Goal: Information Seeking & Learning: Compare options

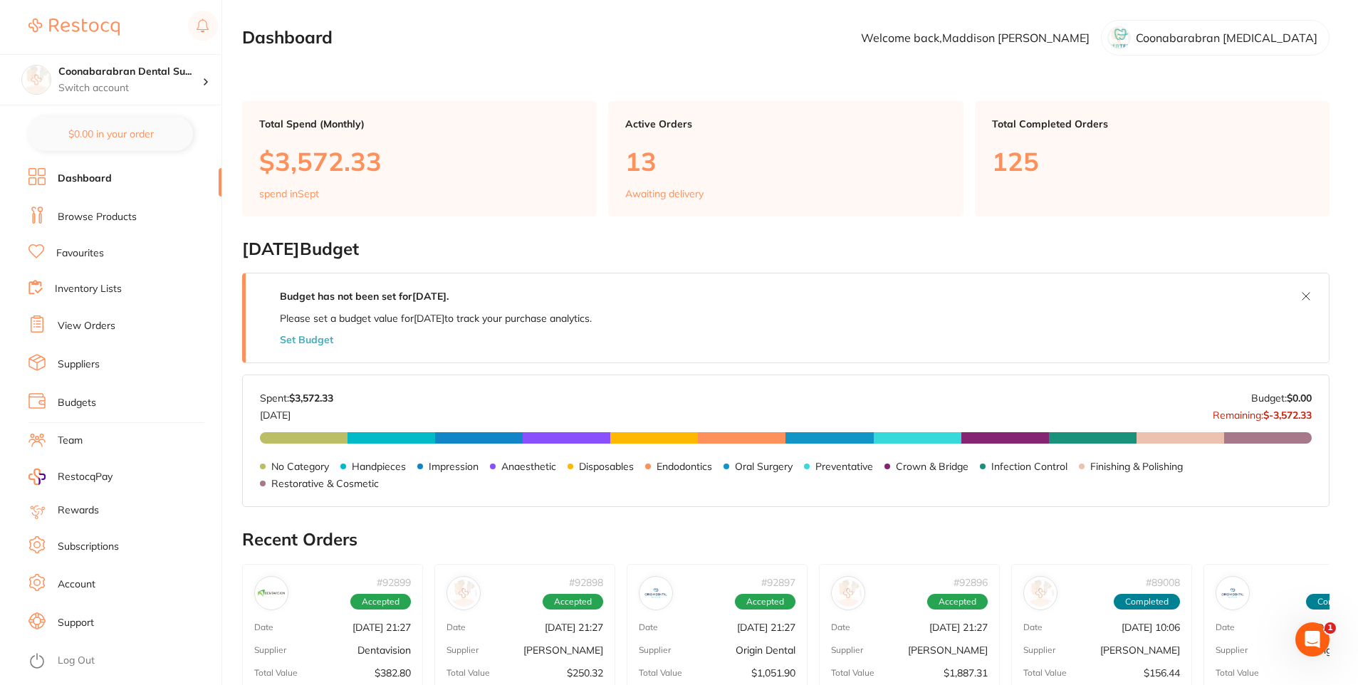
click at [83, 218] on link "Browse Products" at bounding box center [97, 217] width 79 height 14
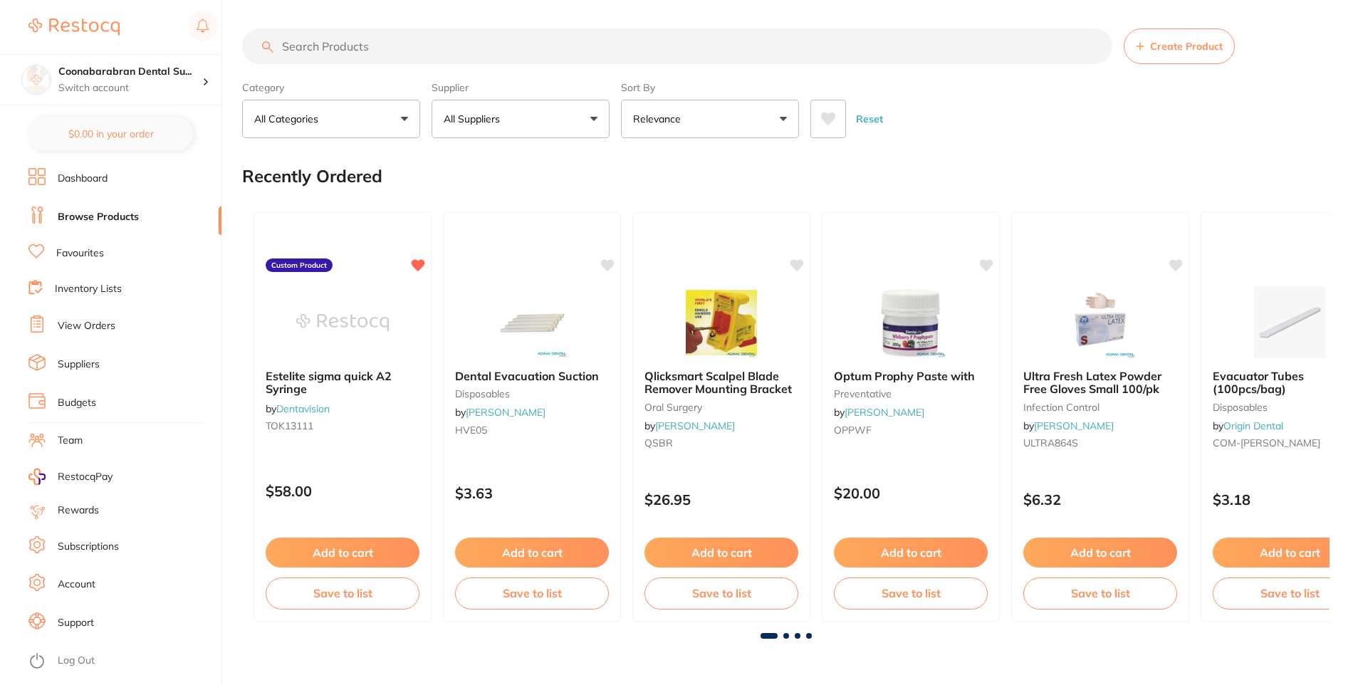
click at [319, 47] on input "search" at bounding box center [677, 46] width 871 height 36
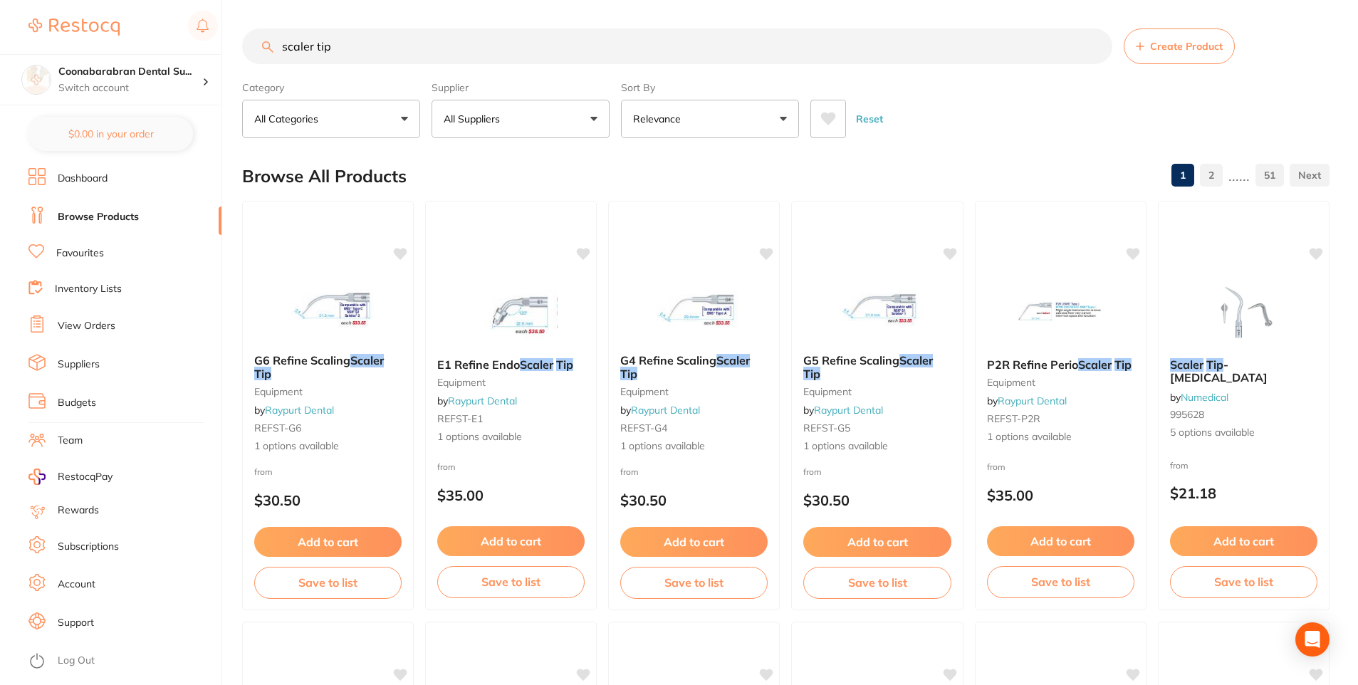
click at [502, 128] on button "All Suppliers" at bounding box center [521, 119] width 178 height 38
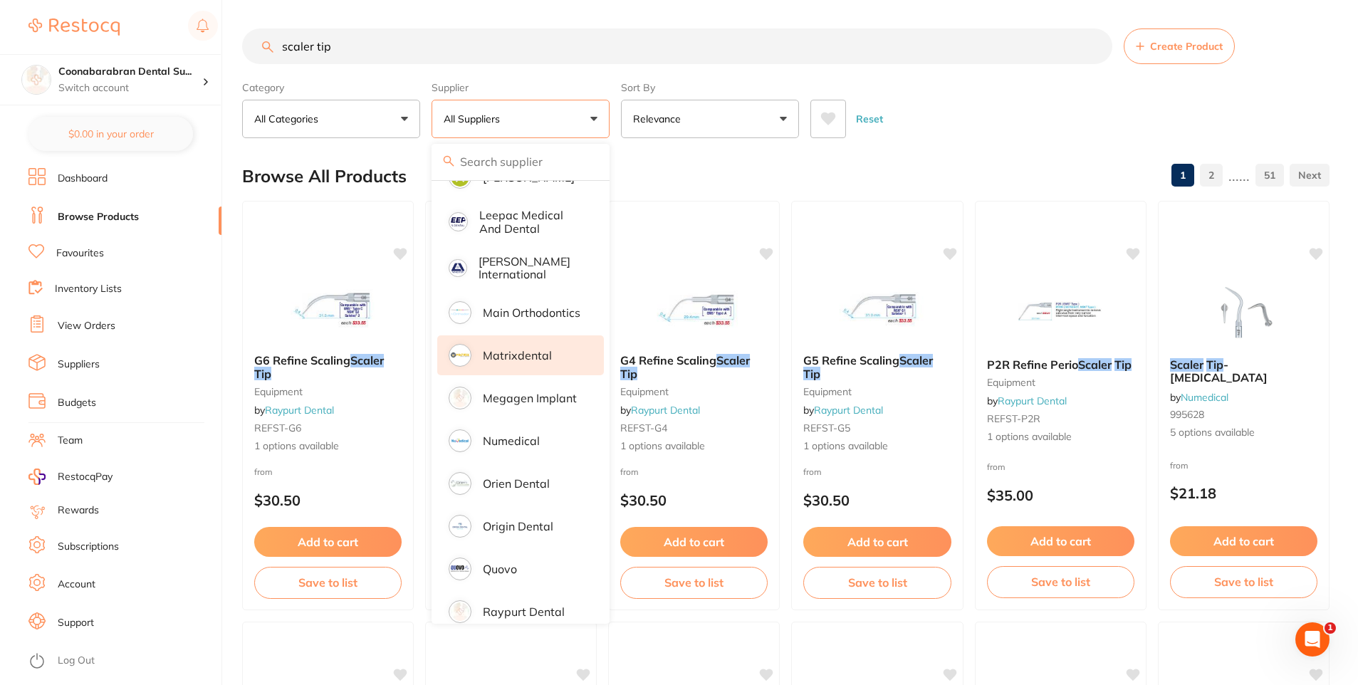
scroll to position [784, 0]
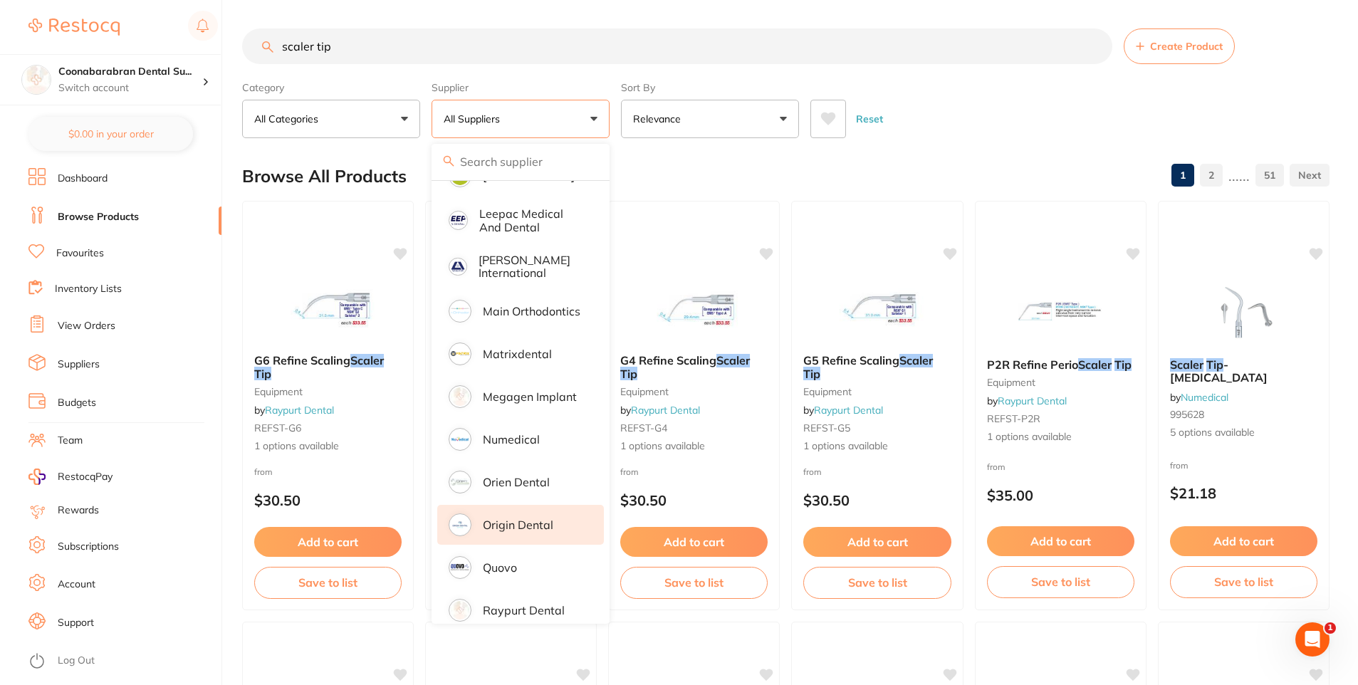
click at [519, 519] on p "Origin Dental" at bounding box center [518, 525] width 71 height 13
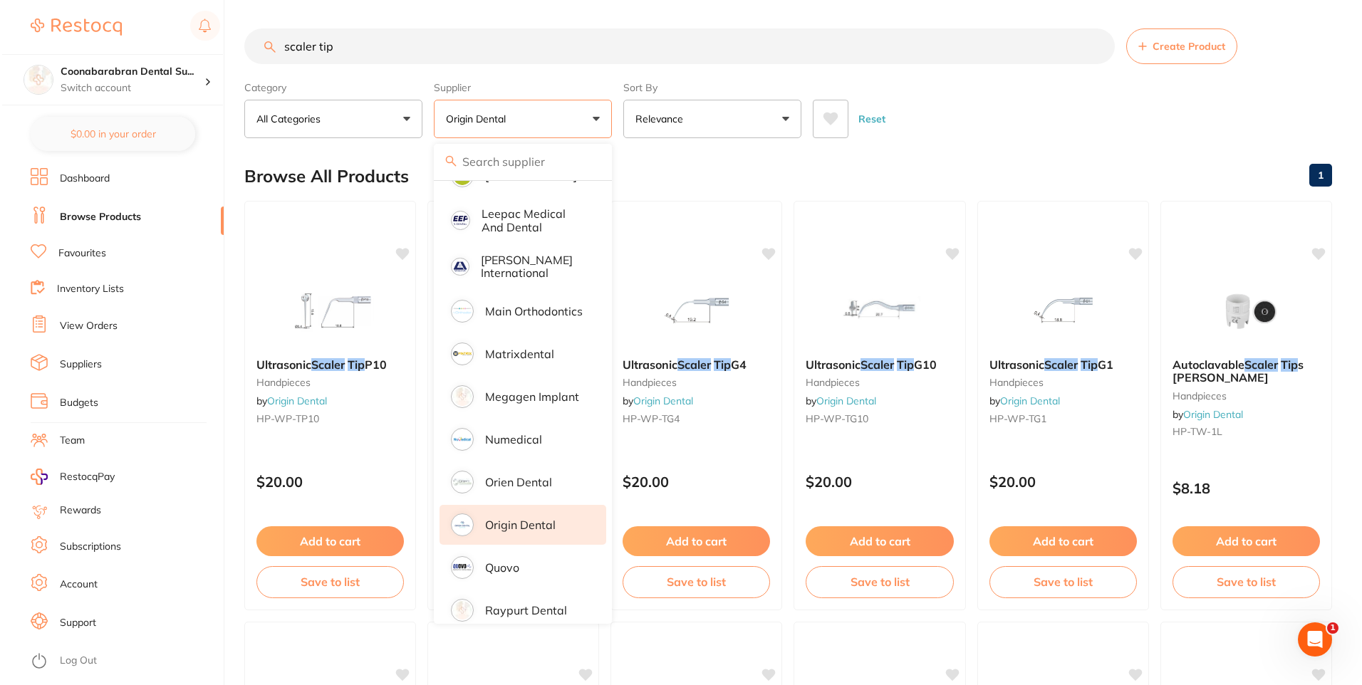
scroll to position [0, 0]
click at [982, 132] on div "Reset" at bounding box center [1065, 113] width 508 height 50
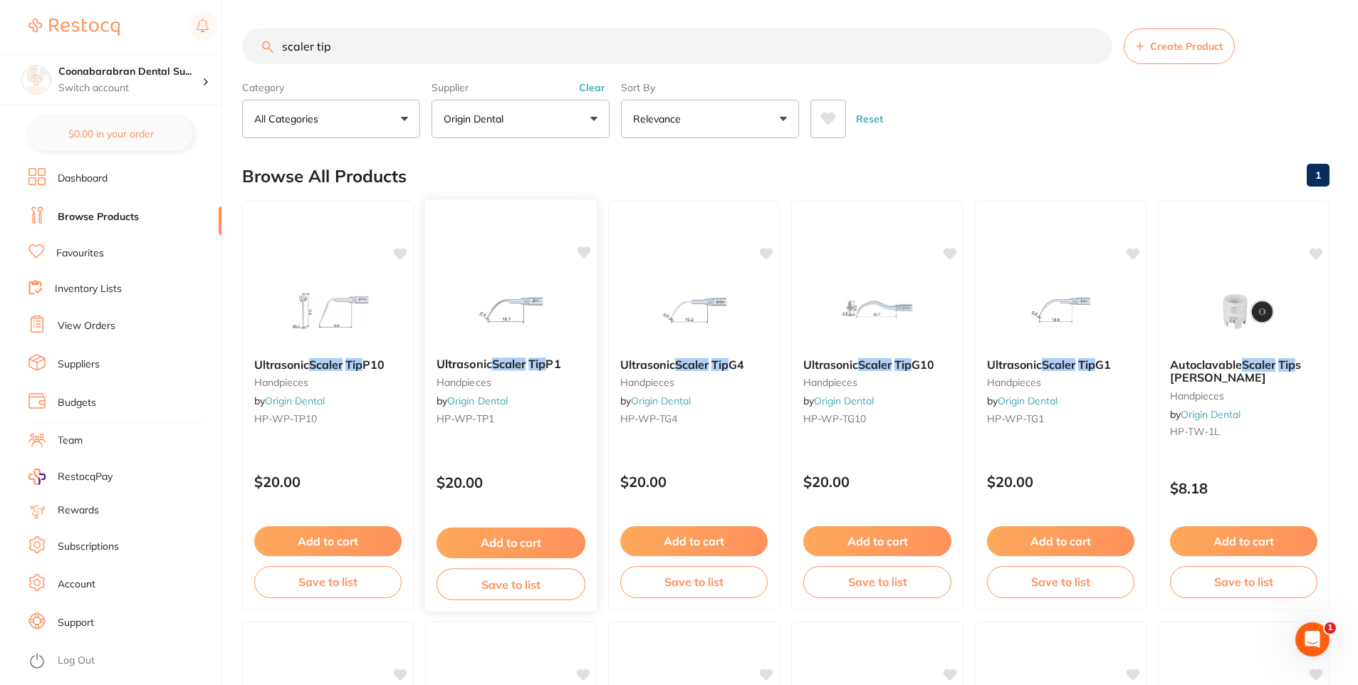
click at [518, 304] on img at bounding box center [510, 310] width 93 height 72
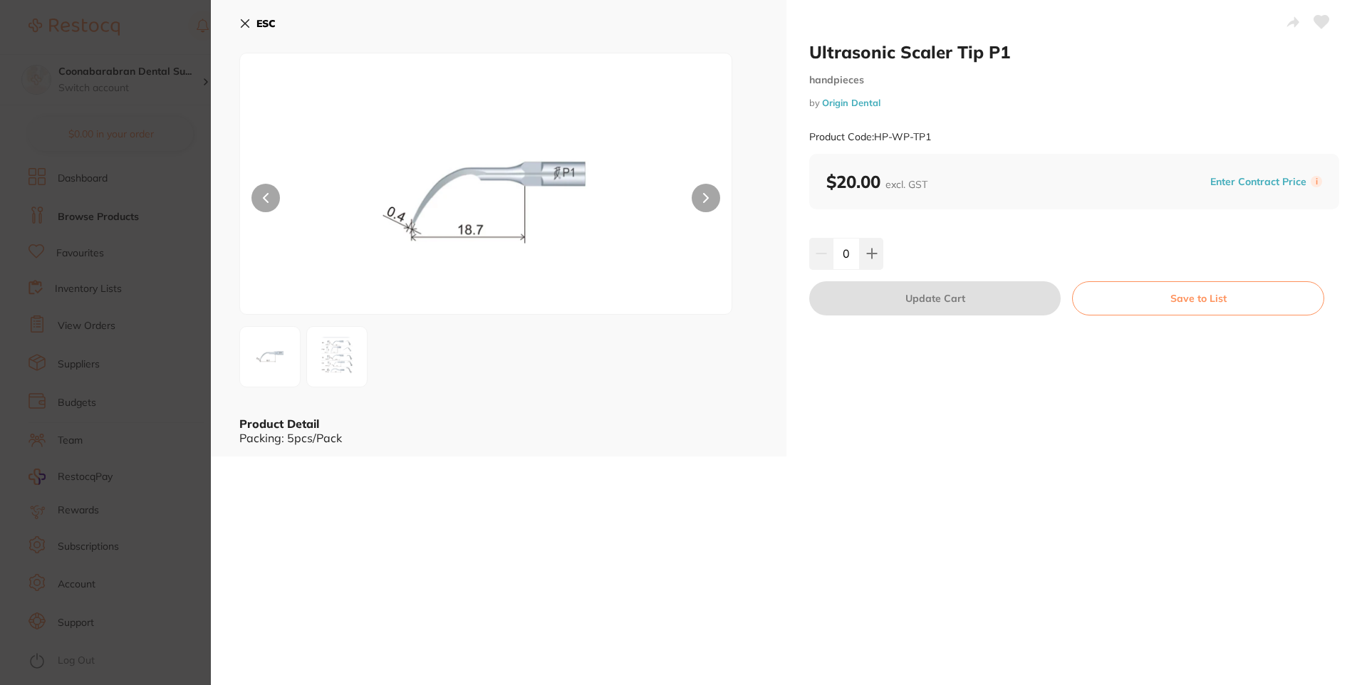
click at [337, 352] on img at bounding box center [336, 356] width 51 height 51
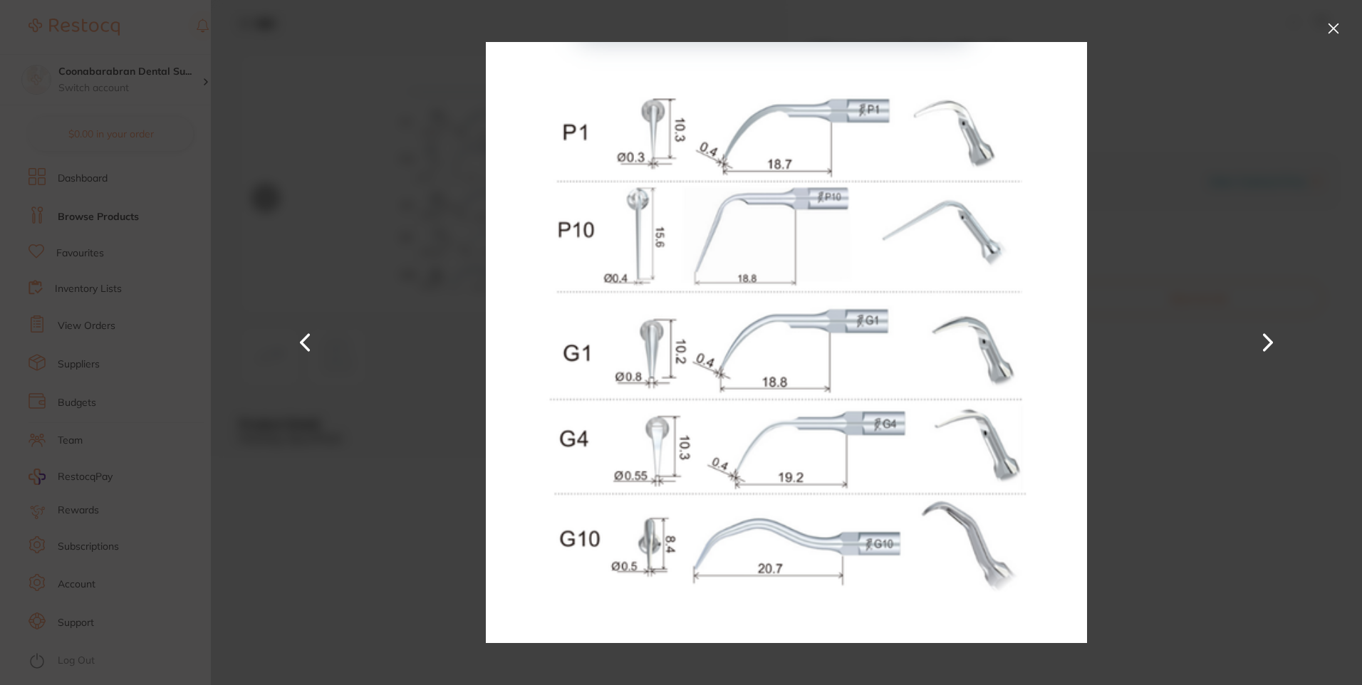
click at [1334, 24] on button at bounding box center [1333, 28] width 23 height 23
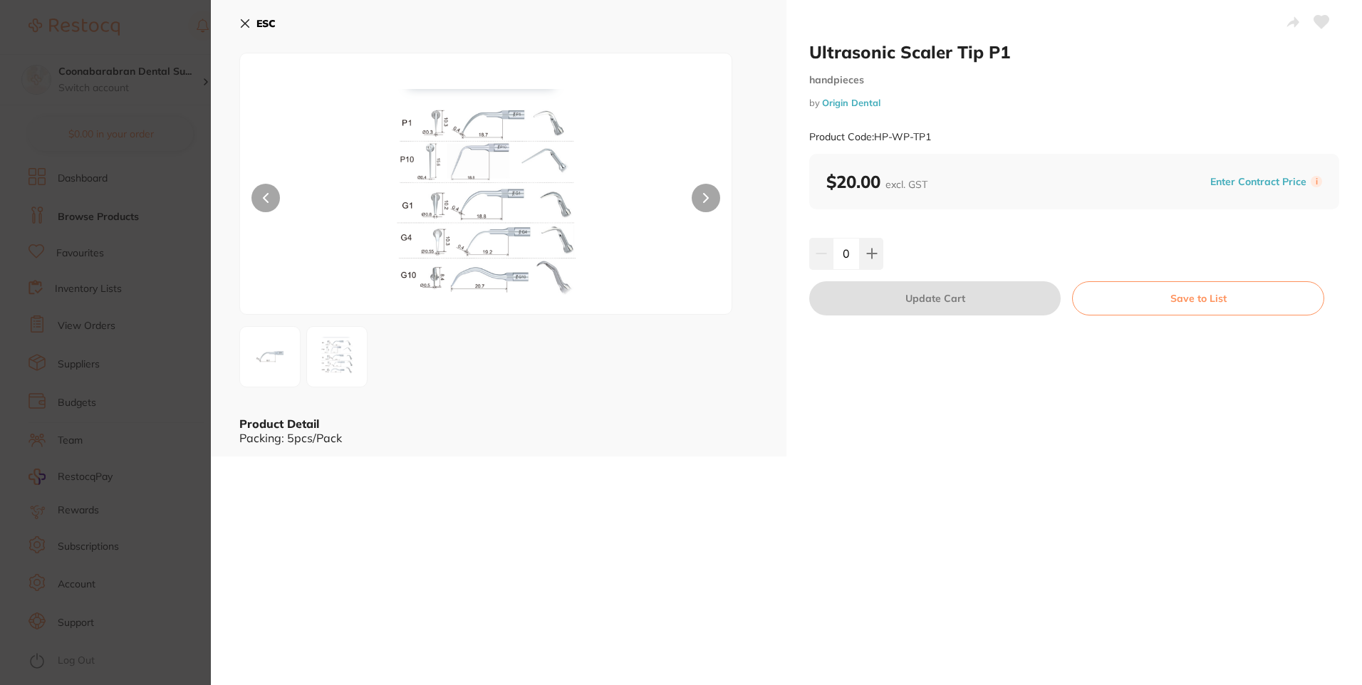
click at [254, 21] on button "ESC" at bounding box center [257, 23] width 36 height 24
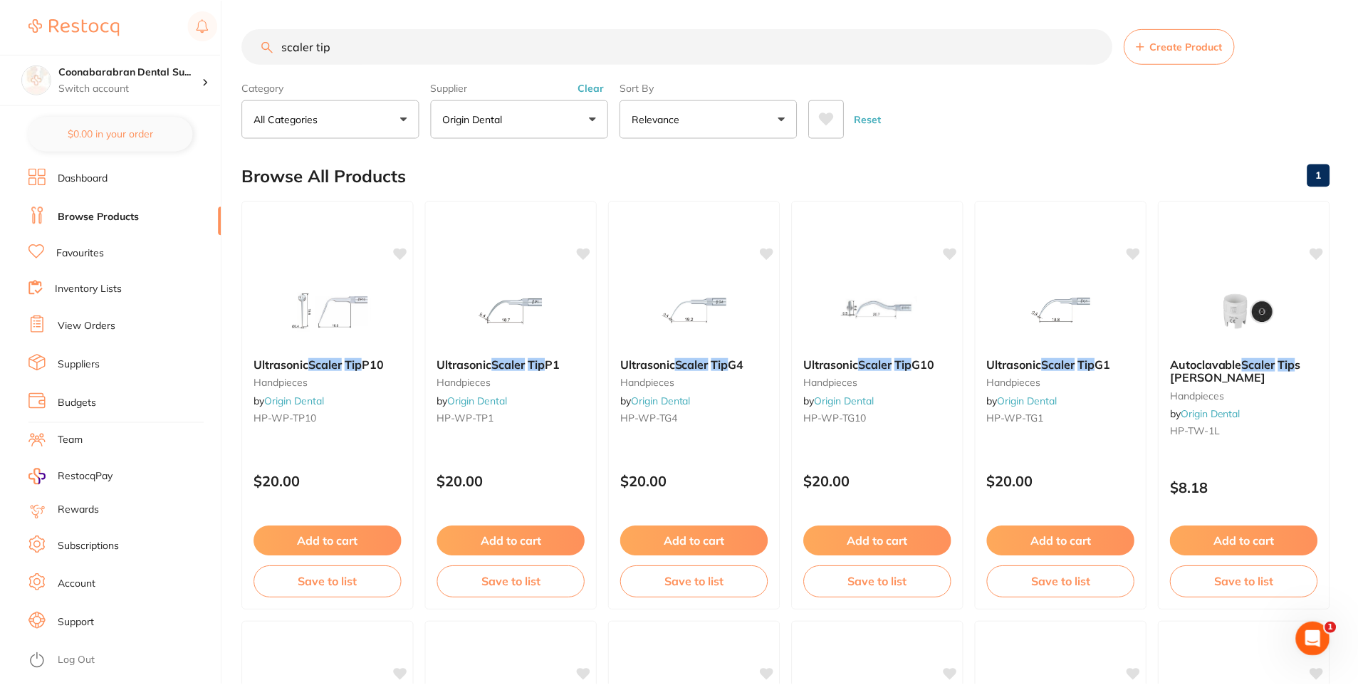
scroll to position [4, 0]
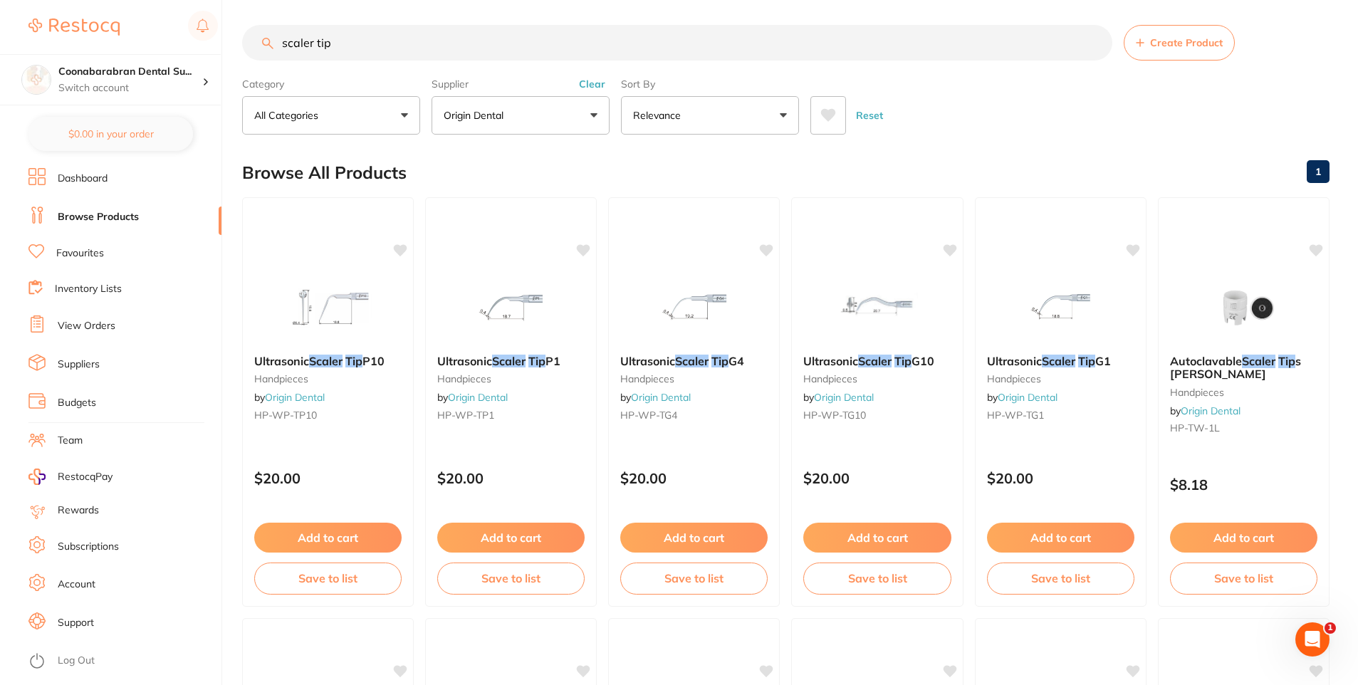
drag, startPoint x: 338, startPoint y: 46, endPoint x: 263, endPoint y: 46, distance: 74.8
click at [263, 46] on div "scaler tip Create Product" at bounding box center [786, 43] width 1088 height 36
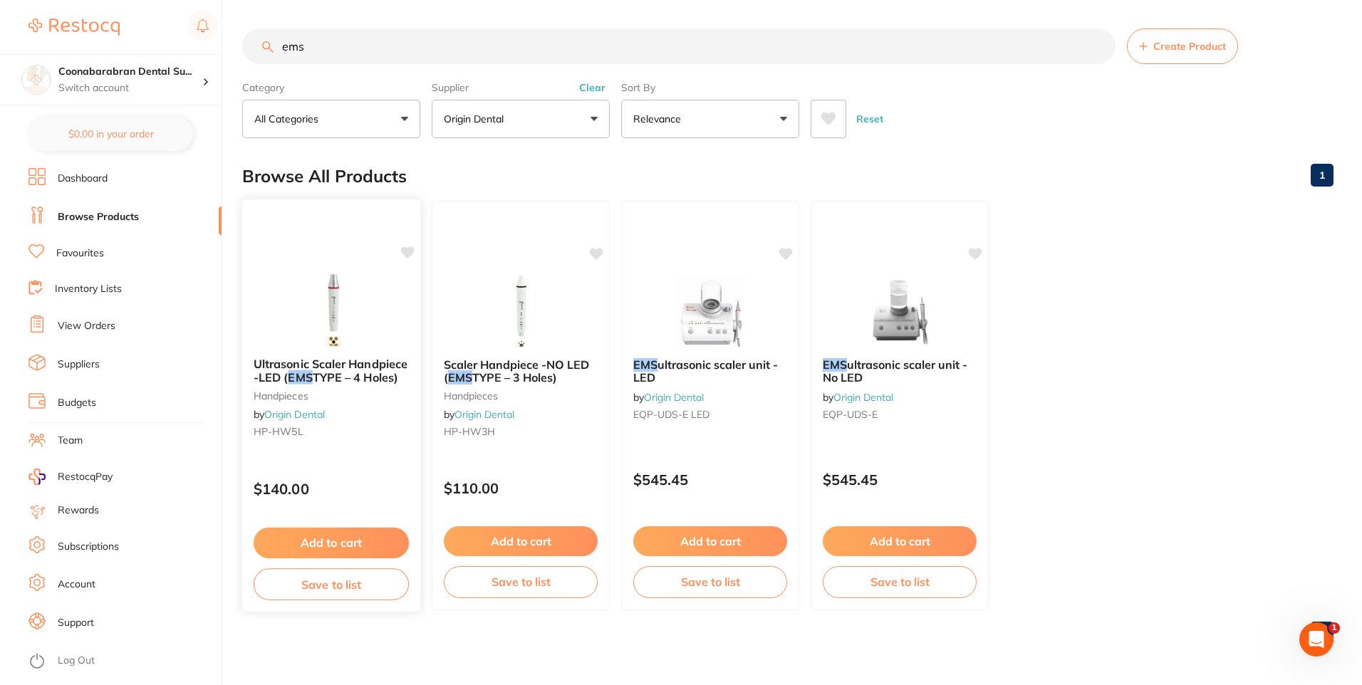
scroll to position [0, 0]
click at [328, 371] on span "TYPE – 4 Holes)" at bounding box center [355, 377] width 85 height 14
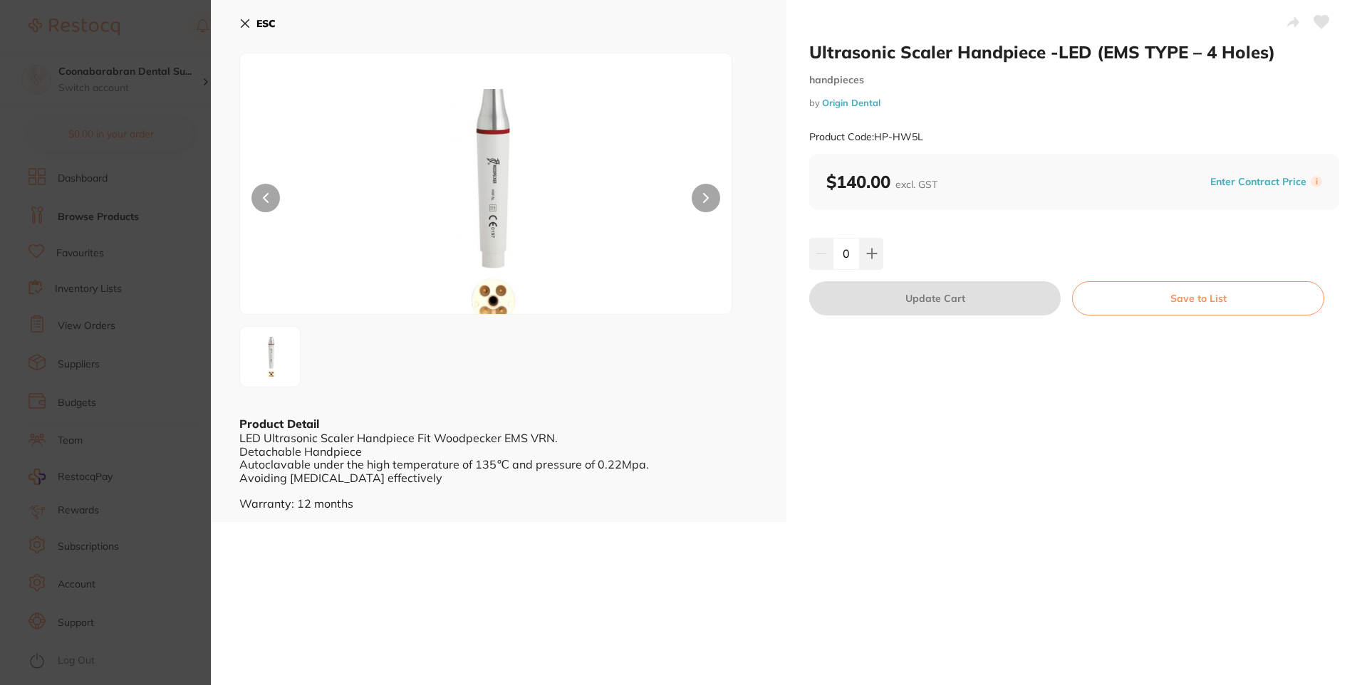
click at [246, 24] on icon at bounding box center [245, 24] width 8 height 8
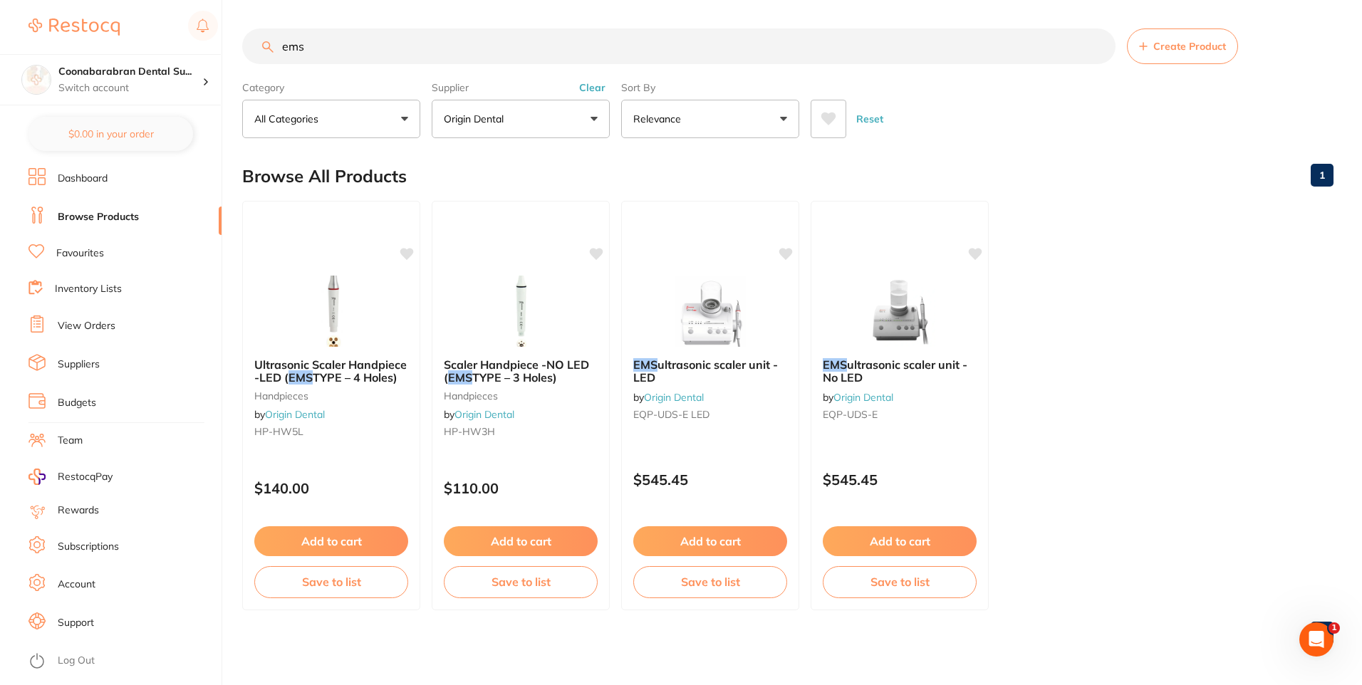
drag, startPoint x: 314, startPoint y: 53, endPoint x: 271, endPoint y: 46, distance: 43.9
click at [271, 46] on div "ems Create Product" at bounding box center [787, 46] width 1091 height 36
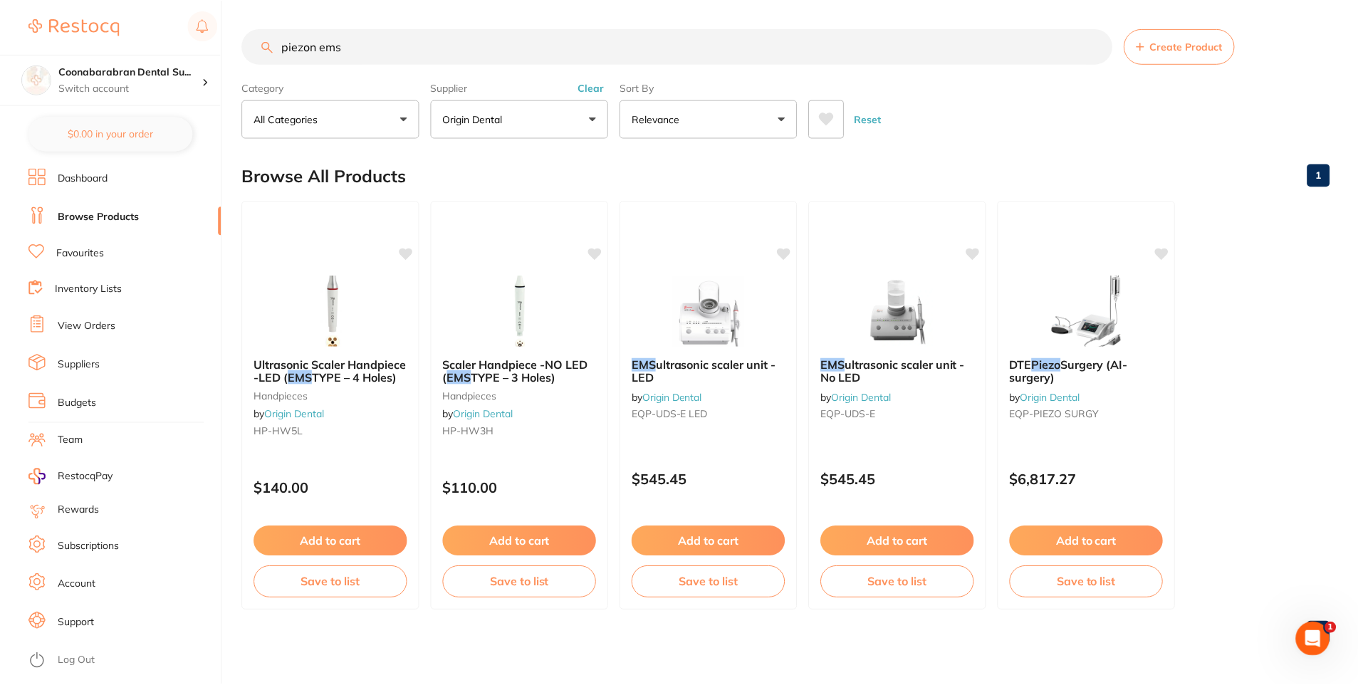
scroll to position [355, 0]
type input "piezon ems"
click at [593, 88] on button "Clear" at bounding box center [592, 87] width 35 height 13
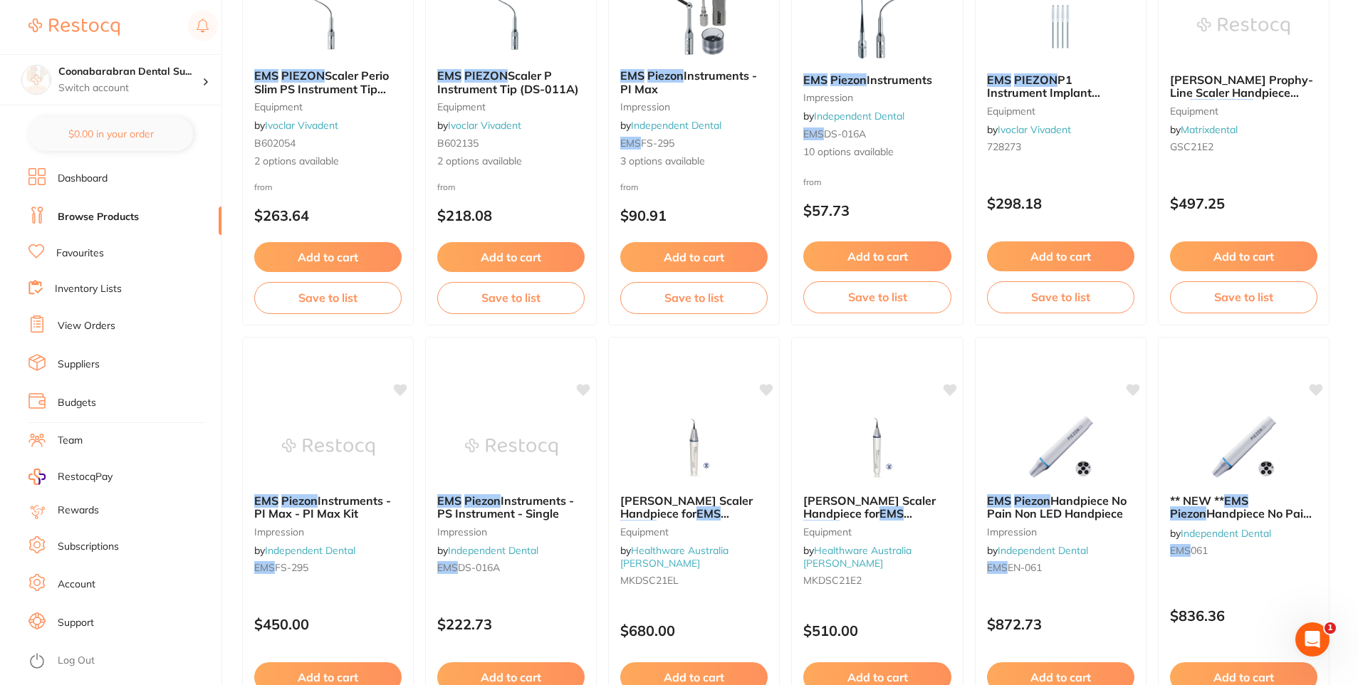
scroll to position [142, 0]
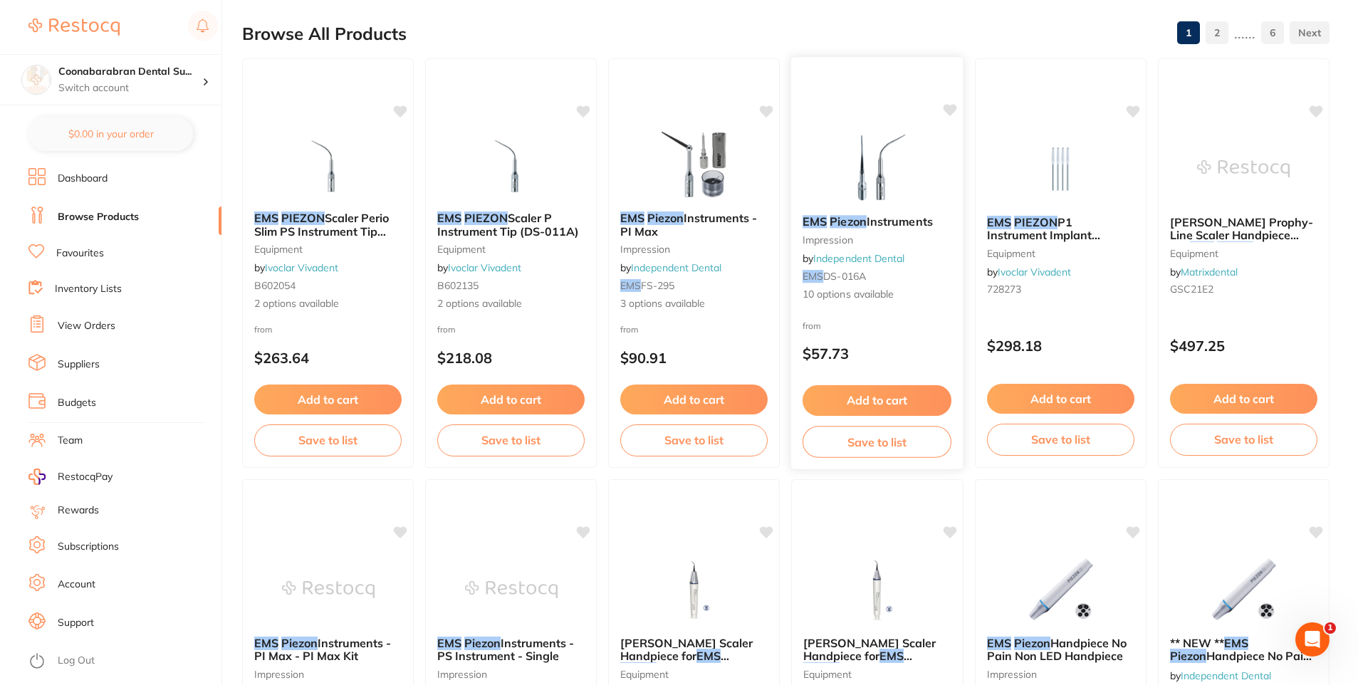
click at [908, 296] on span "10 options available" at bounding box center [877, 295] width 149 height 14
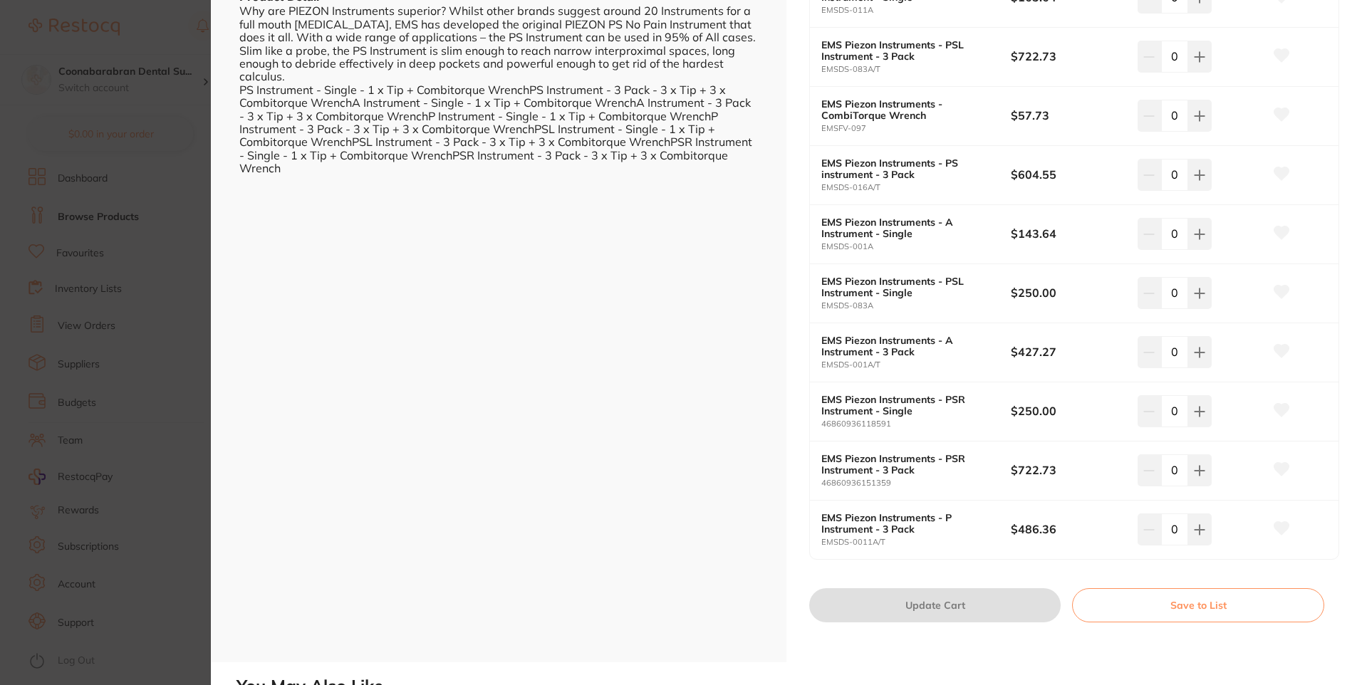
scroll to position [356, 0]
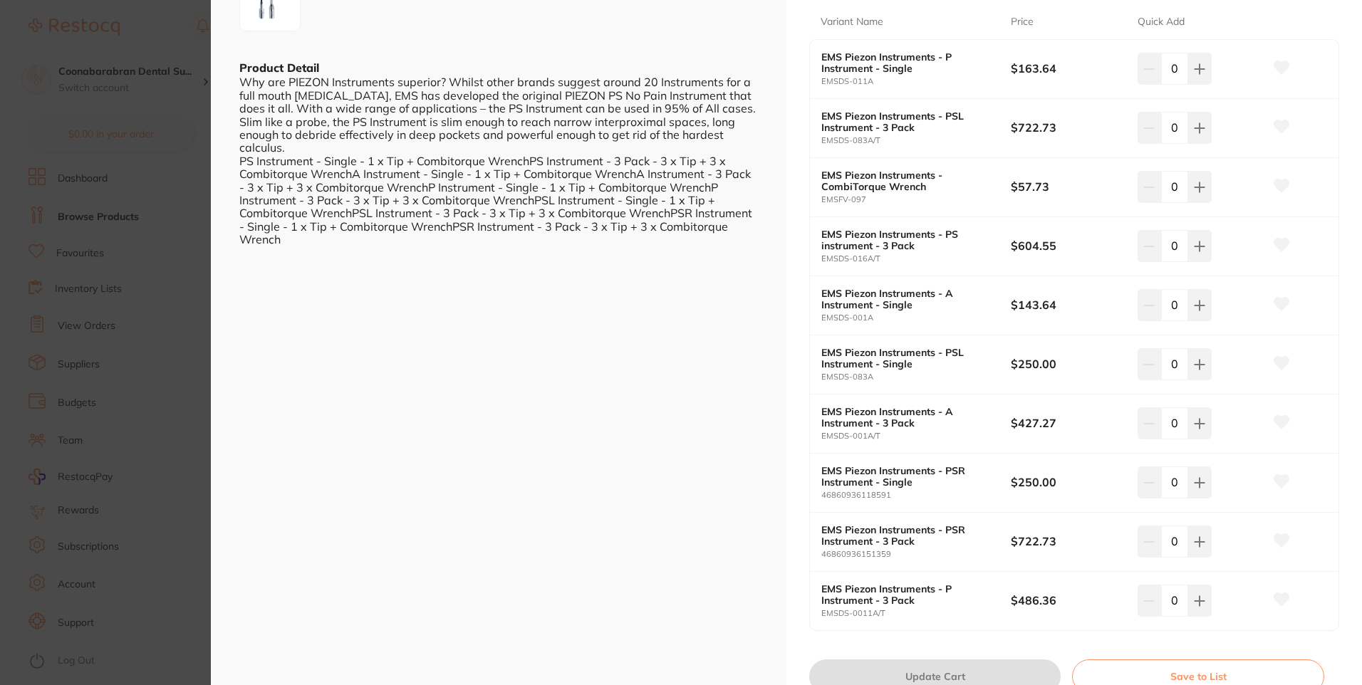
click at [182, 267] on section "EMS Piezon Instruments impression by Independent Dental Product Code: EMSDS-016…" at bounding box center [681, 342] width 1362 height 685
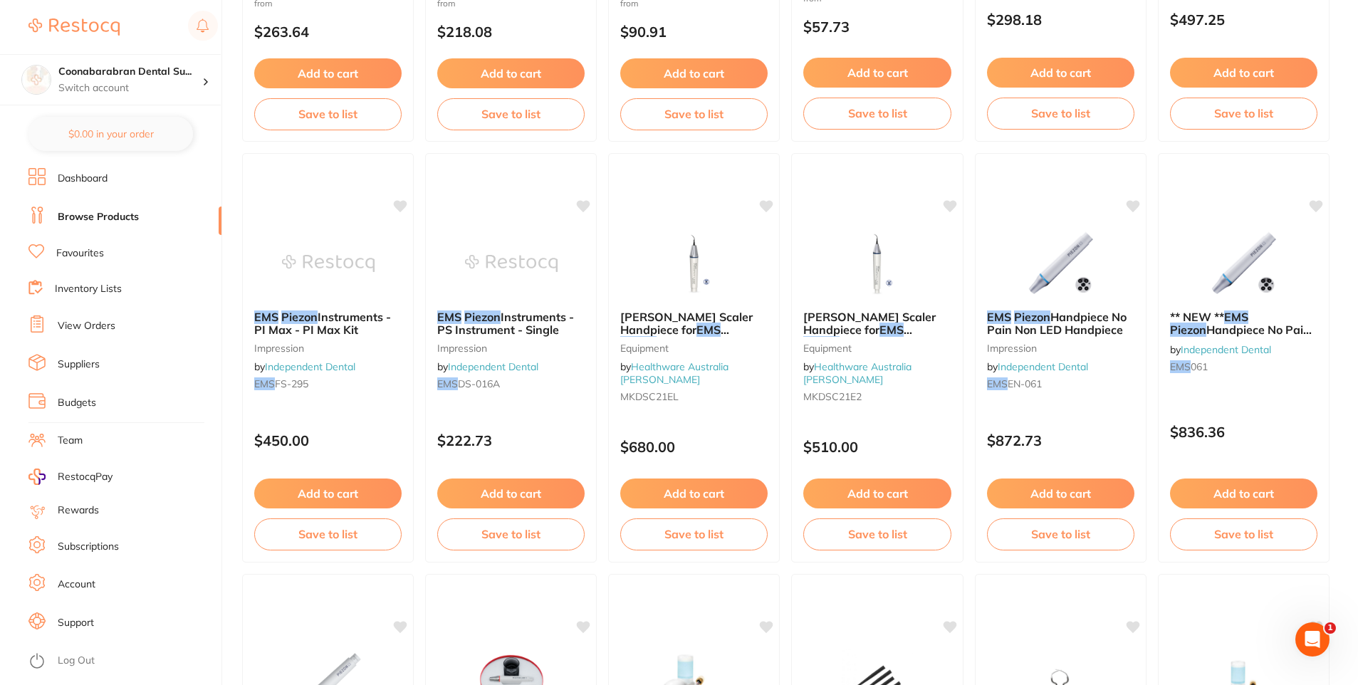
scroll to position [499, 0]
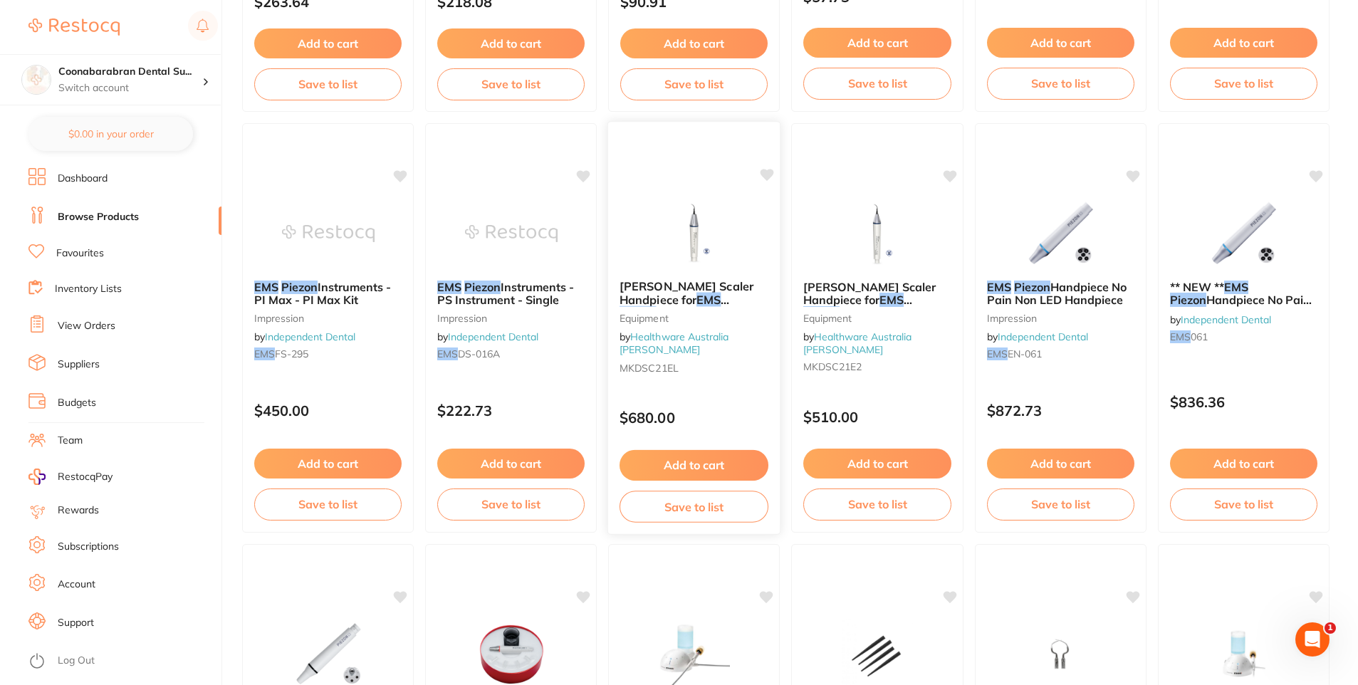
click at [697, 235] on img at bounding box center [694, 233] width 93 height 72
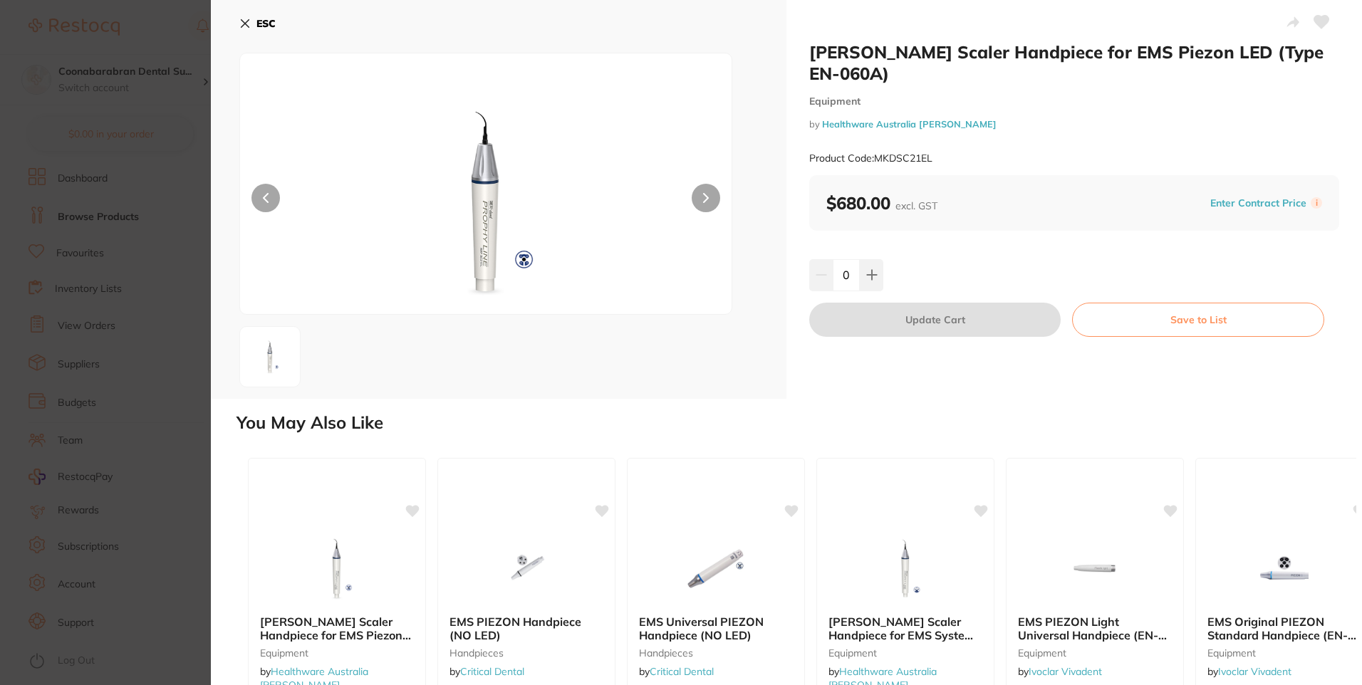
click at [240, 21] on icon at bounding box center [244, 23] width 11 height 11
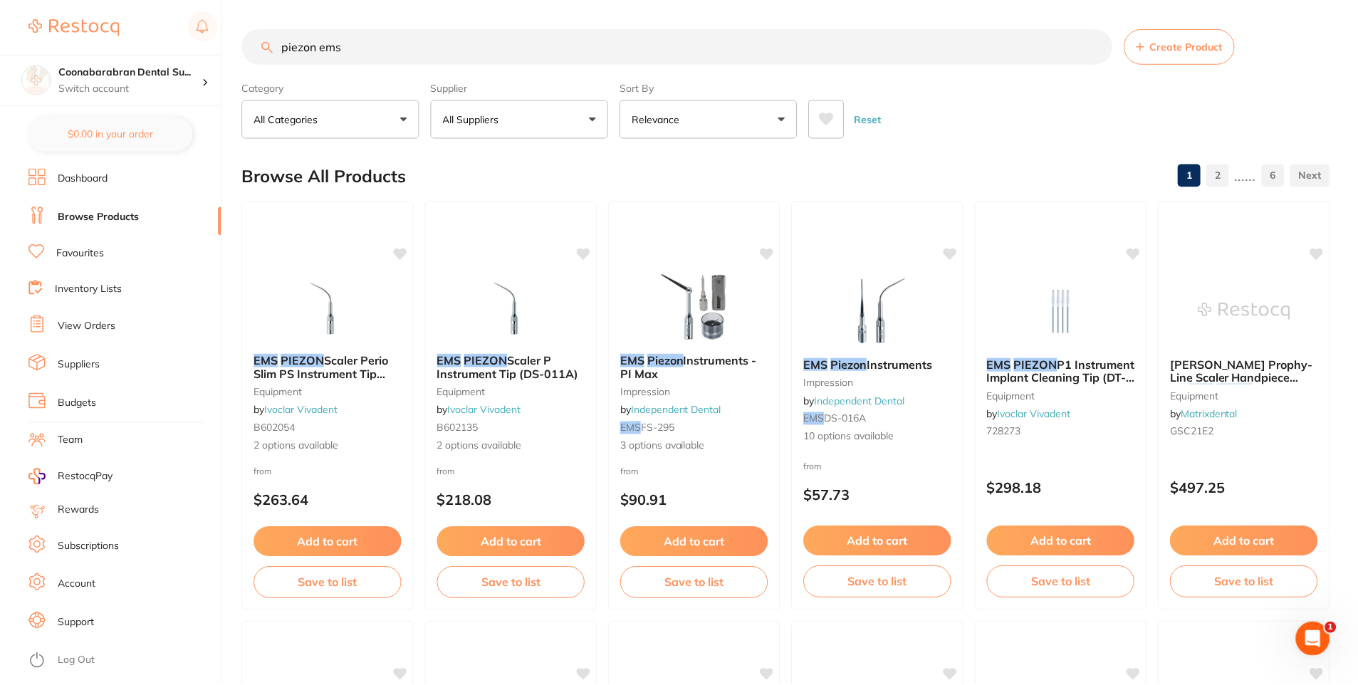
scroll to position [499, 0]
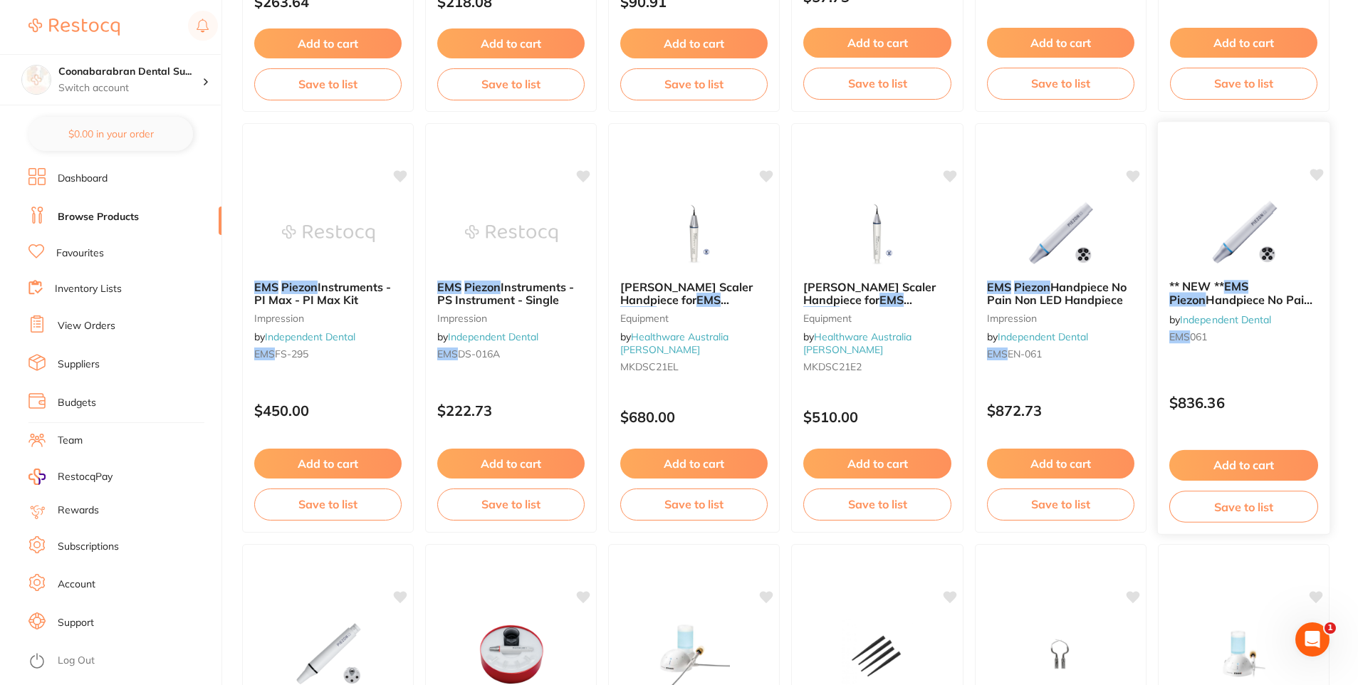
click at [1232, 230] on img at bounding box center [1243, 233] width 93 height 72
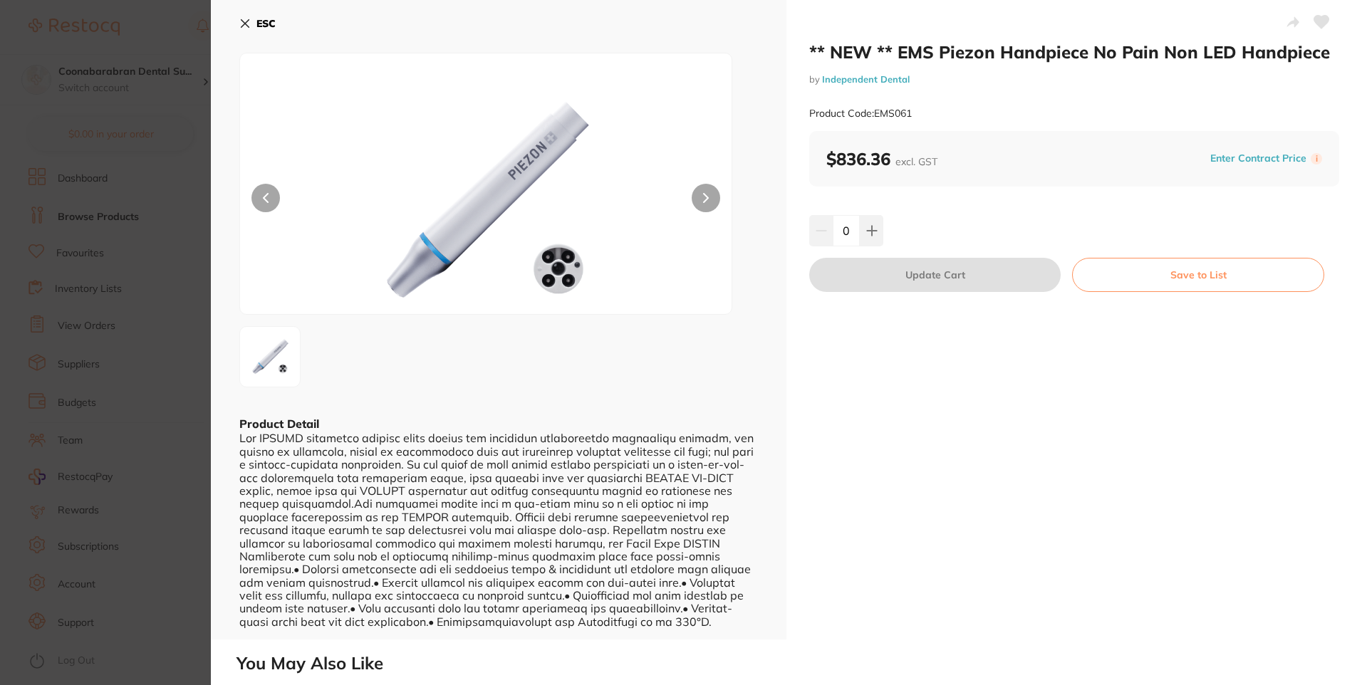
click at [242, 31] on button "ESC" at bounding box center [257, 23] width 36 height 24
